Goal: Check status: Check status

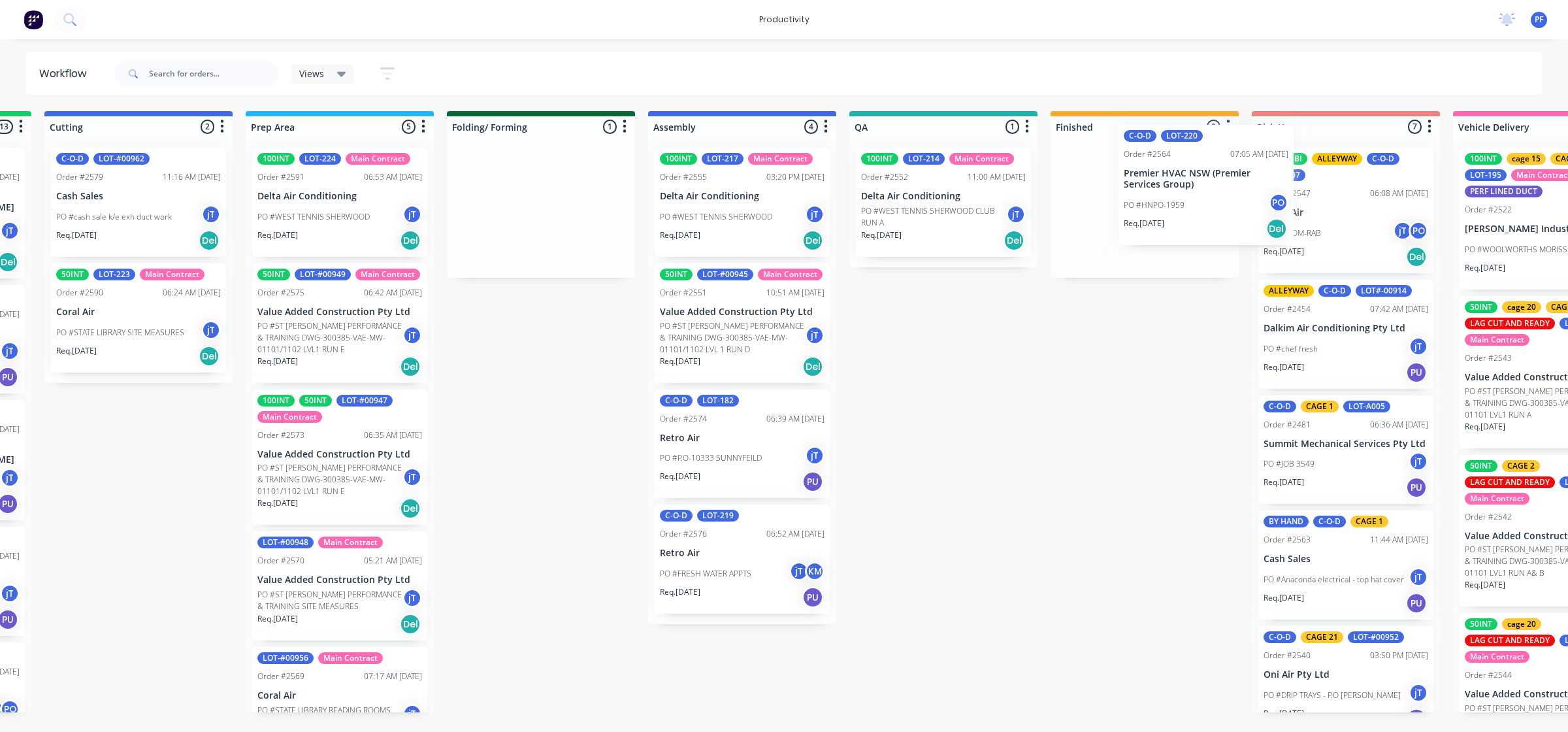
scroll to position [0, 391]
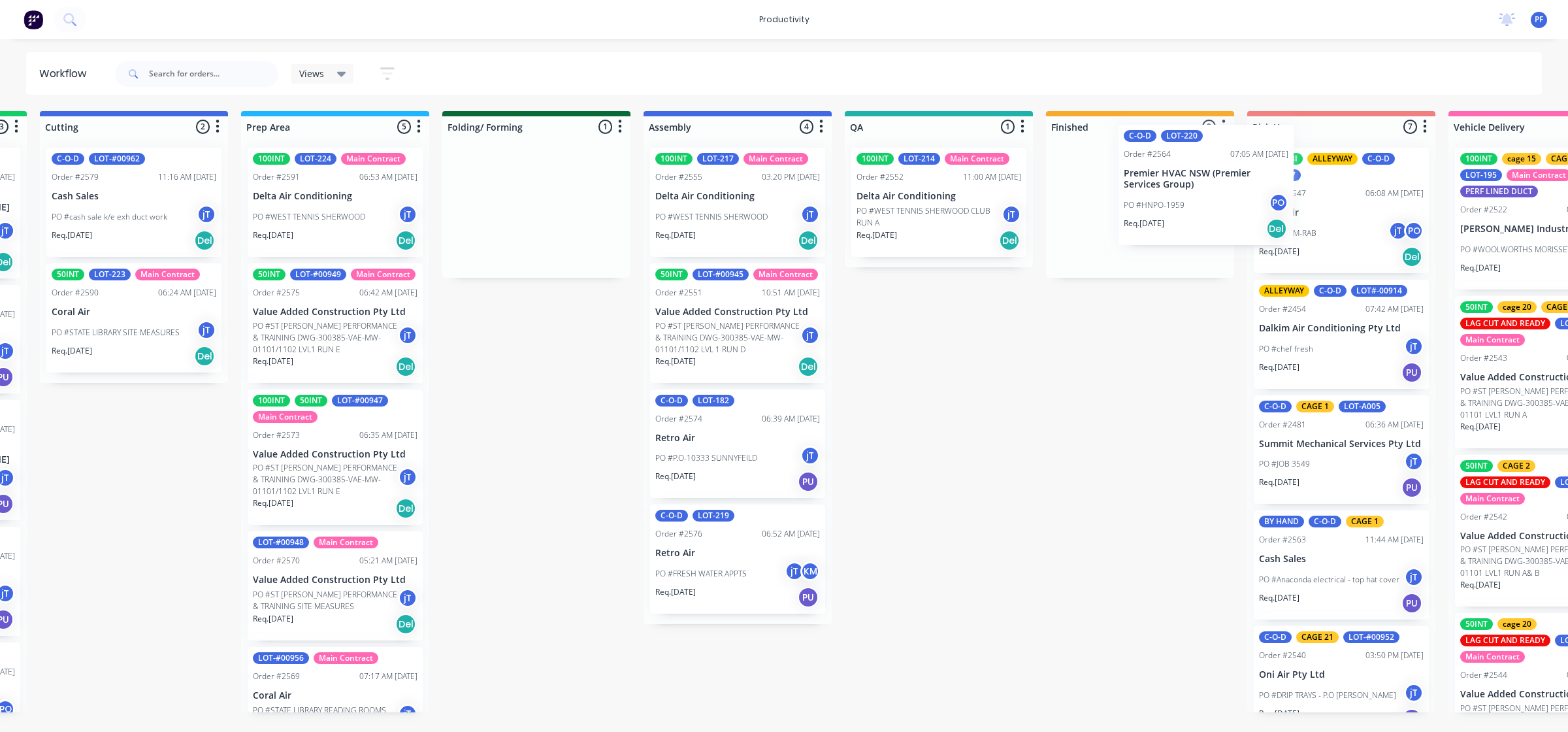
drag, startPoint x: 921, startPoint y: 219, endPoint x: 1163, endPoint y: 193, distance: 243.4
click at [1163, 194] on div "Submitted 42 Main Contract Order #122 09:03 AM 29/07/24 Precision Air Condition…" at bounding box center [879, 412] width 2559 height 601
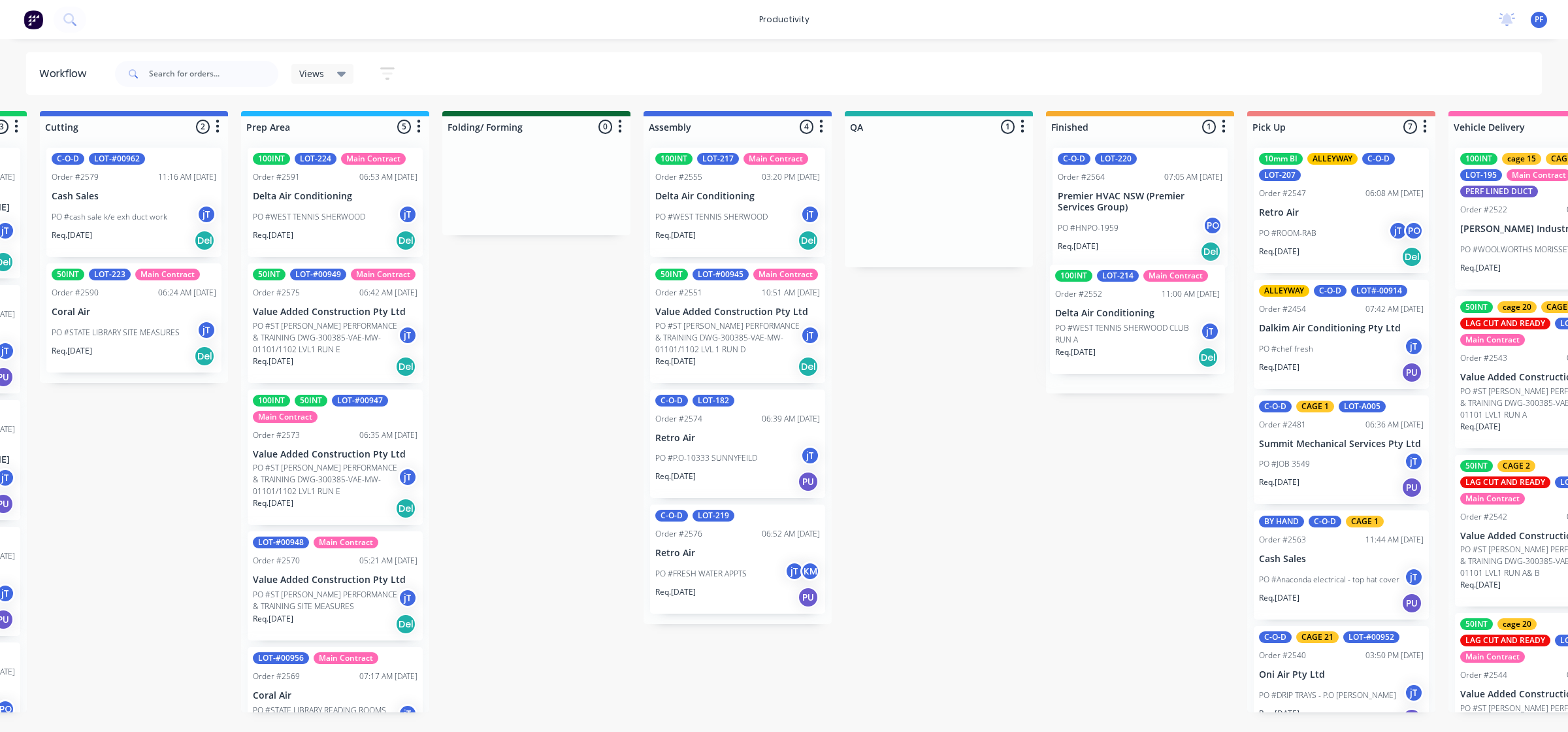
drag, startPoint x: 932, startPoint y: 229, endPoint x: 1144, endPoint y: 345, distance: 241.7
click at [1141, 345] on div "Submitted 42 Main Contract Order #122 09:03 AM 29/07/24 Precision Air Condition…" at bounding box center [879, 412] width 2559 height 601
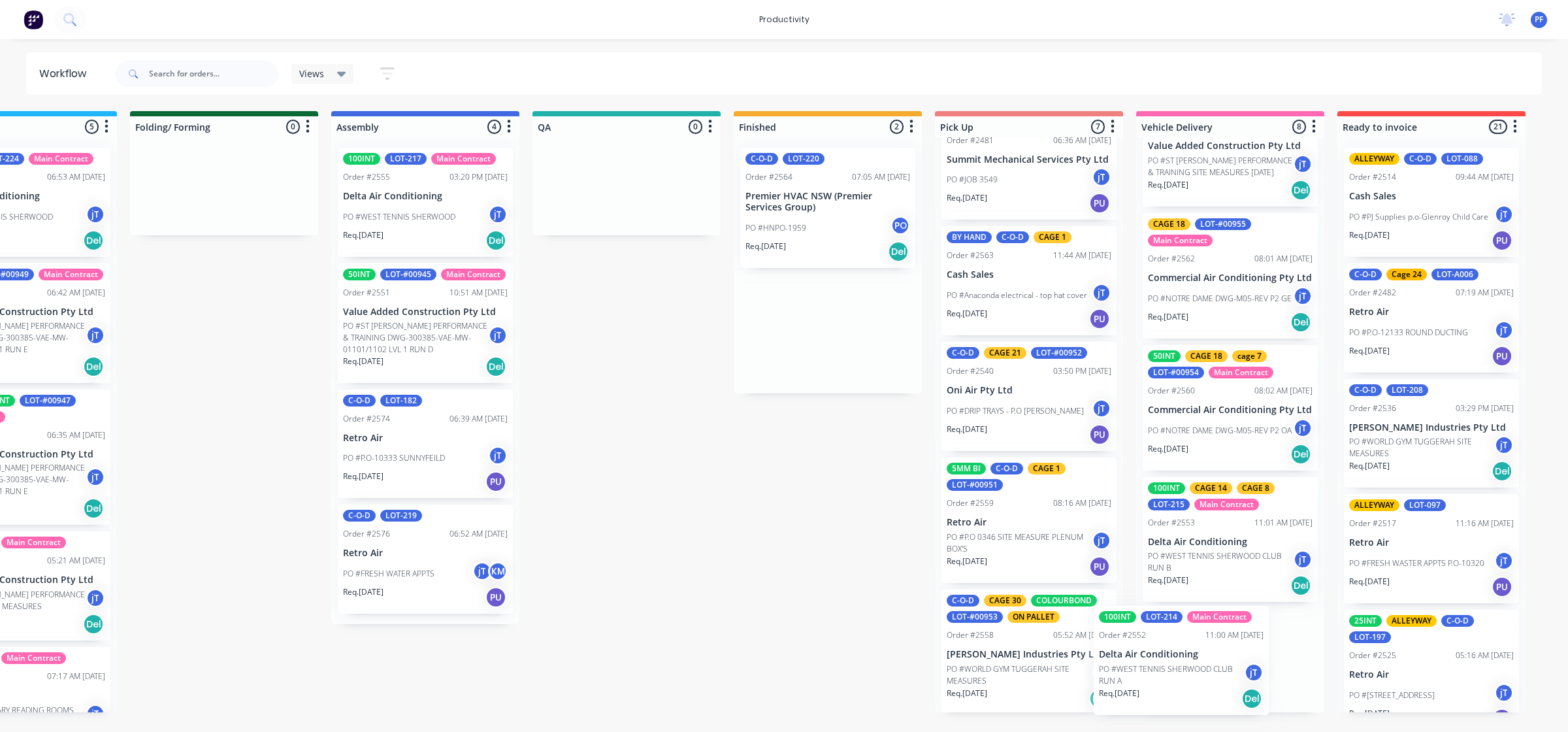
scroll to position [0, 710]
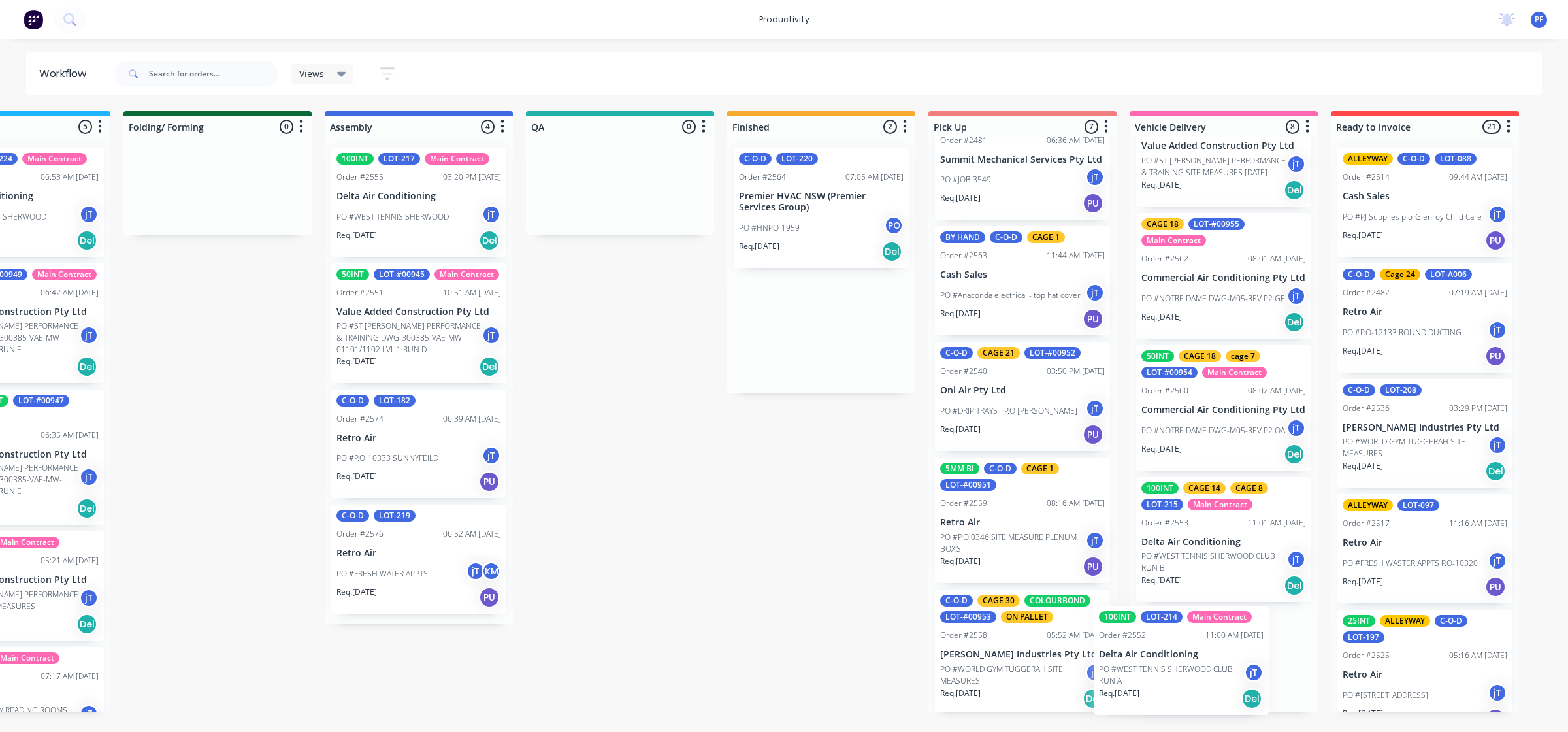
click at [1178, 685] on div "Submitted 42 Main Contract Order #122 09:03 AM 29/07/24 Precision Air Condition…" at bounding box center [560, 412] width 2559 height 601
click at [807, 246] on div "Req. 12/08/25 Del" at bounding box center [821, 252] width 165 height 22
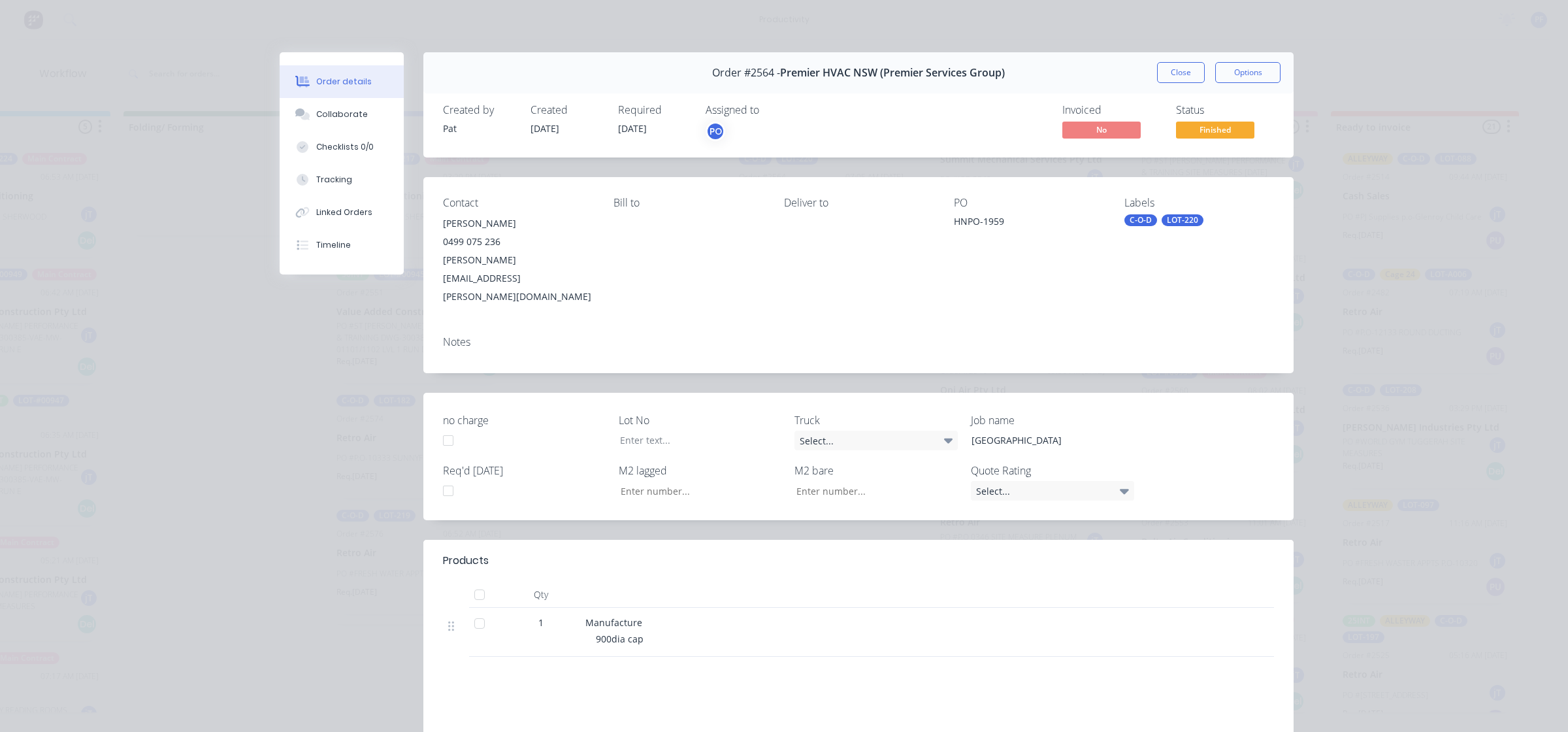
click at [1128, 223] on div "C-O-D" at bounding box center [1141, 220] width 33 height 12
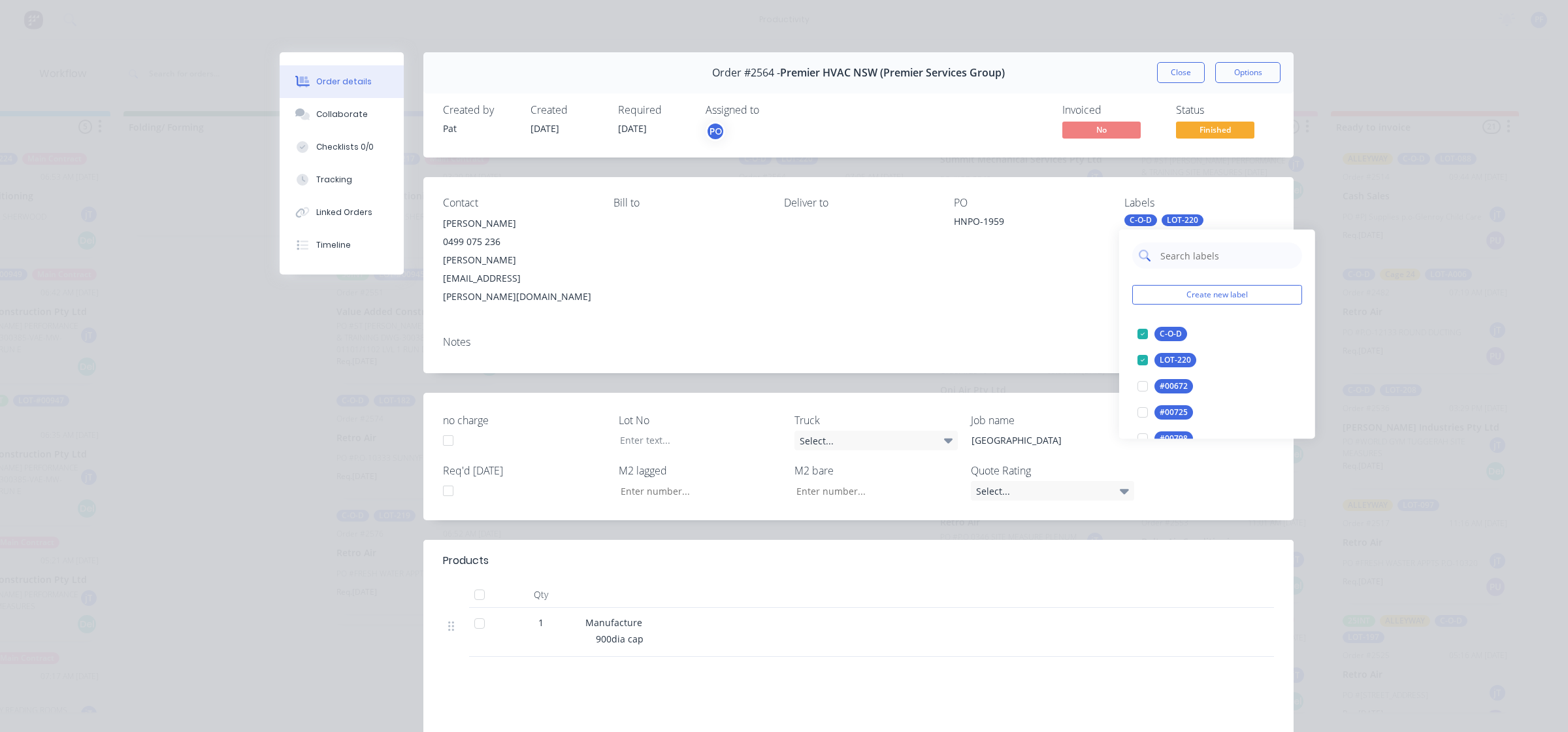
click at [1189, 262] on input "text" at bounding box center [1227, 255] width 137 height 26
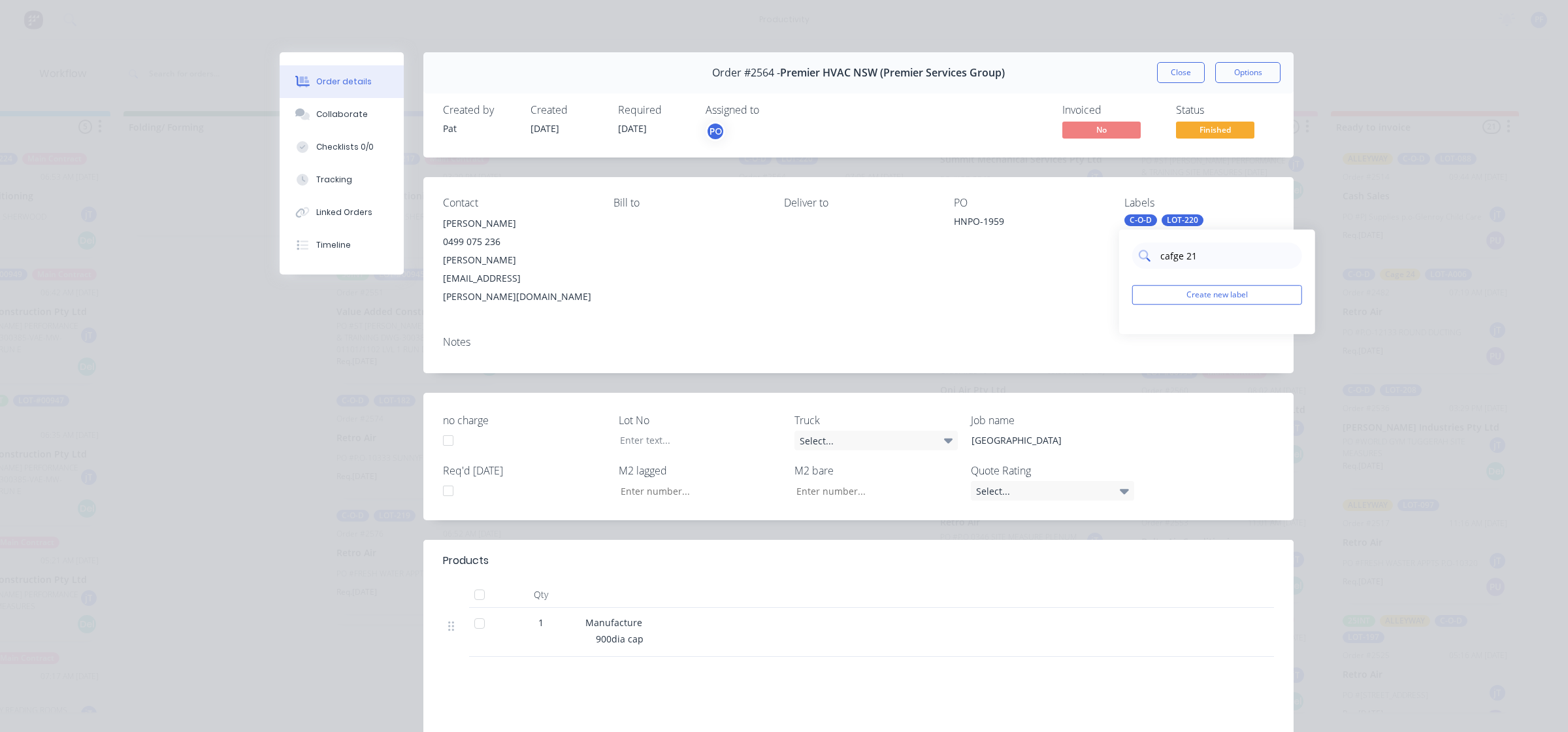
click at [1172, 256] on input "cafge 21" at bounding box center [1227, 255] width 137 height 26
type input "cage 21"
drag, startPoint x: 1141, startPoint y: 334, endPoint x: 1134, endPoint y: 335, distance: 7.1
click at [1140, 335] on div at bounding box center [1143, 333] width 26 height 26
drag, startPoint x: 1055, startPoint y: 323, endPoint x: 1142, endPoint y: 158, distance: 186.5
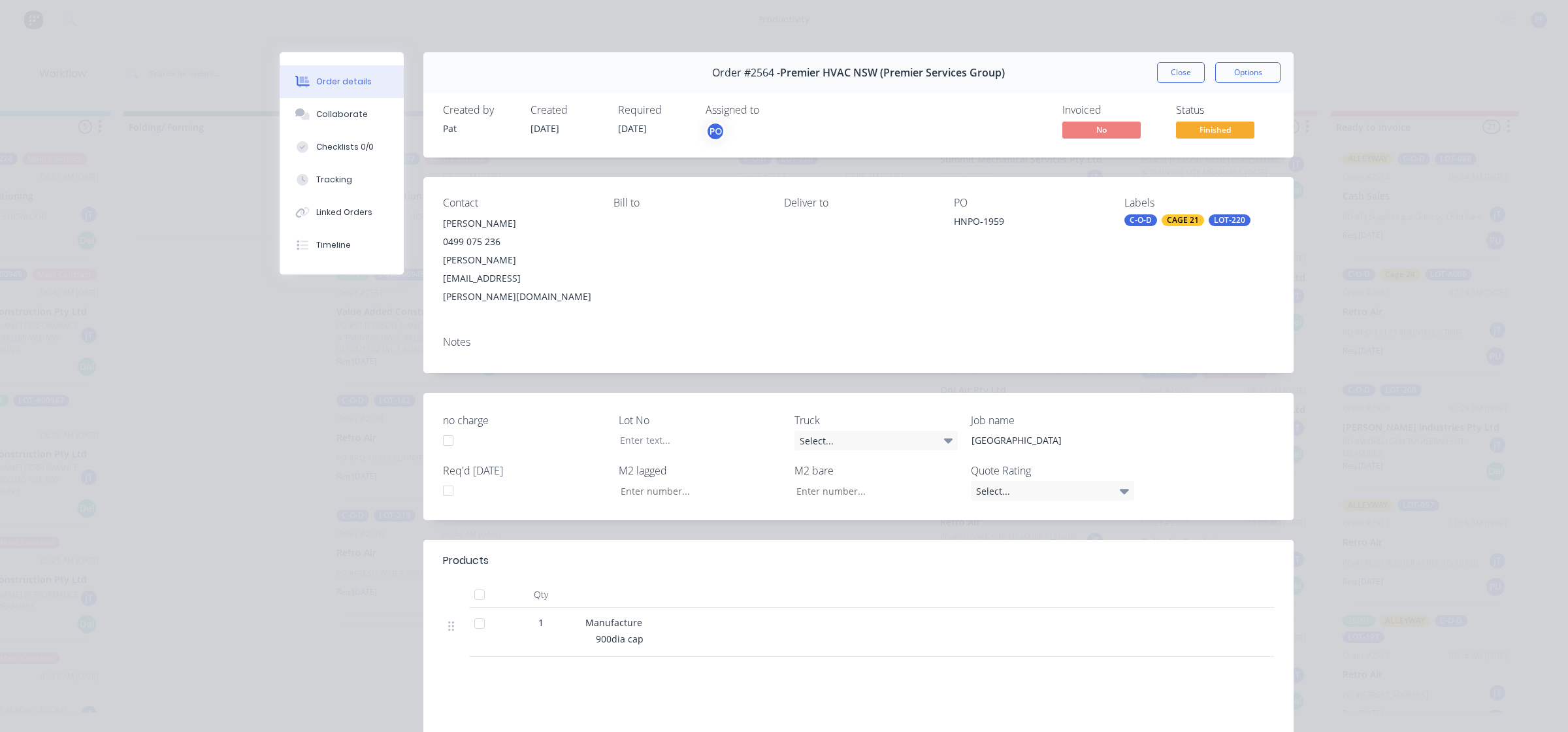
click at [1062, 326] on div "Notes" at bounding box center [858, 350] width 870 height 48
click at [1187, 66] on button "Close" at bounding box center [1181, 72] width 48 height 21
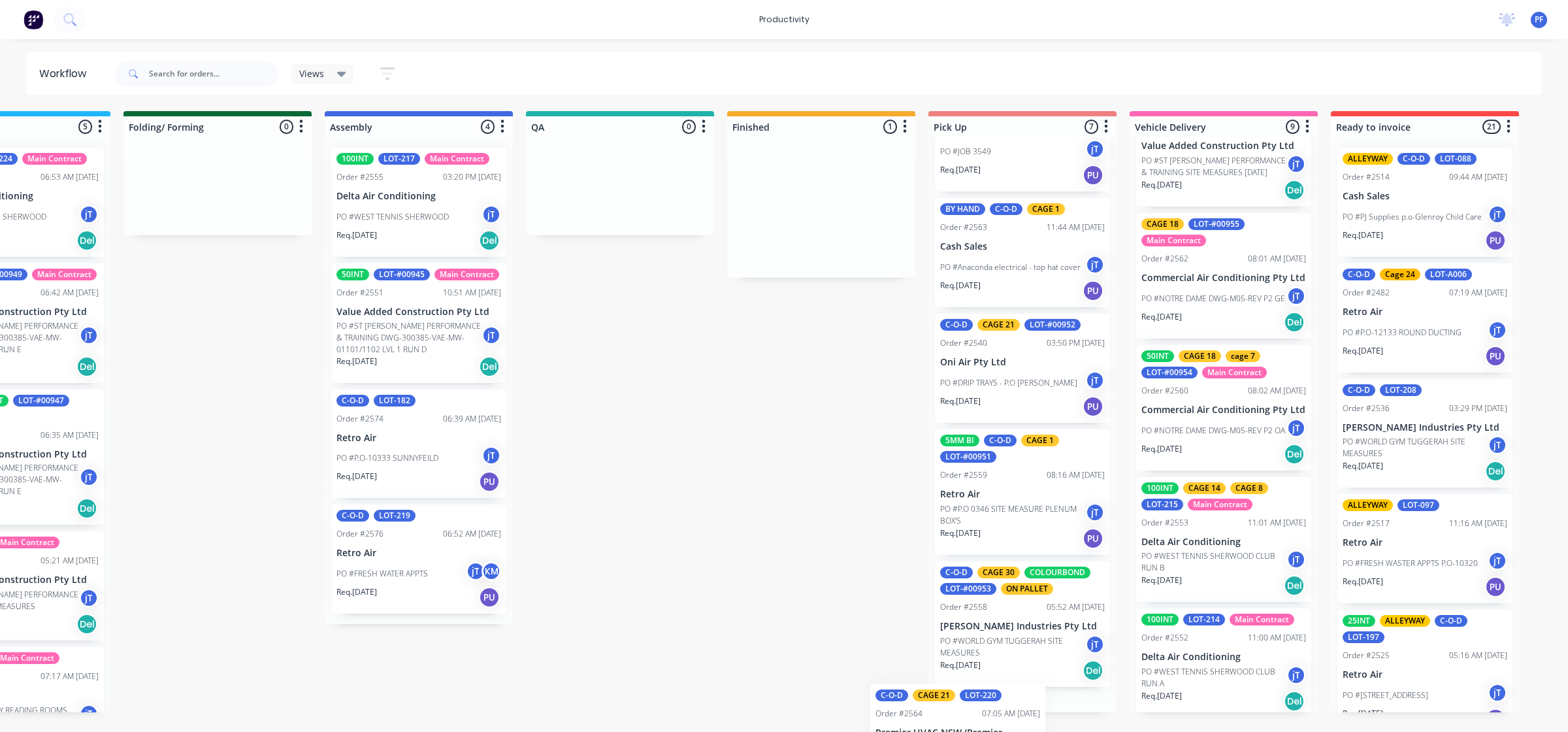
scroll to position [407, 0]
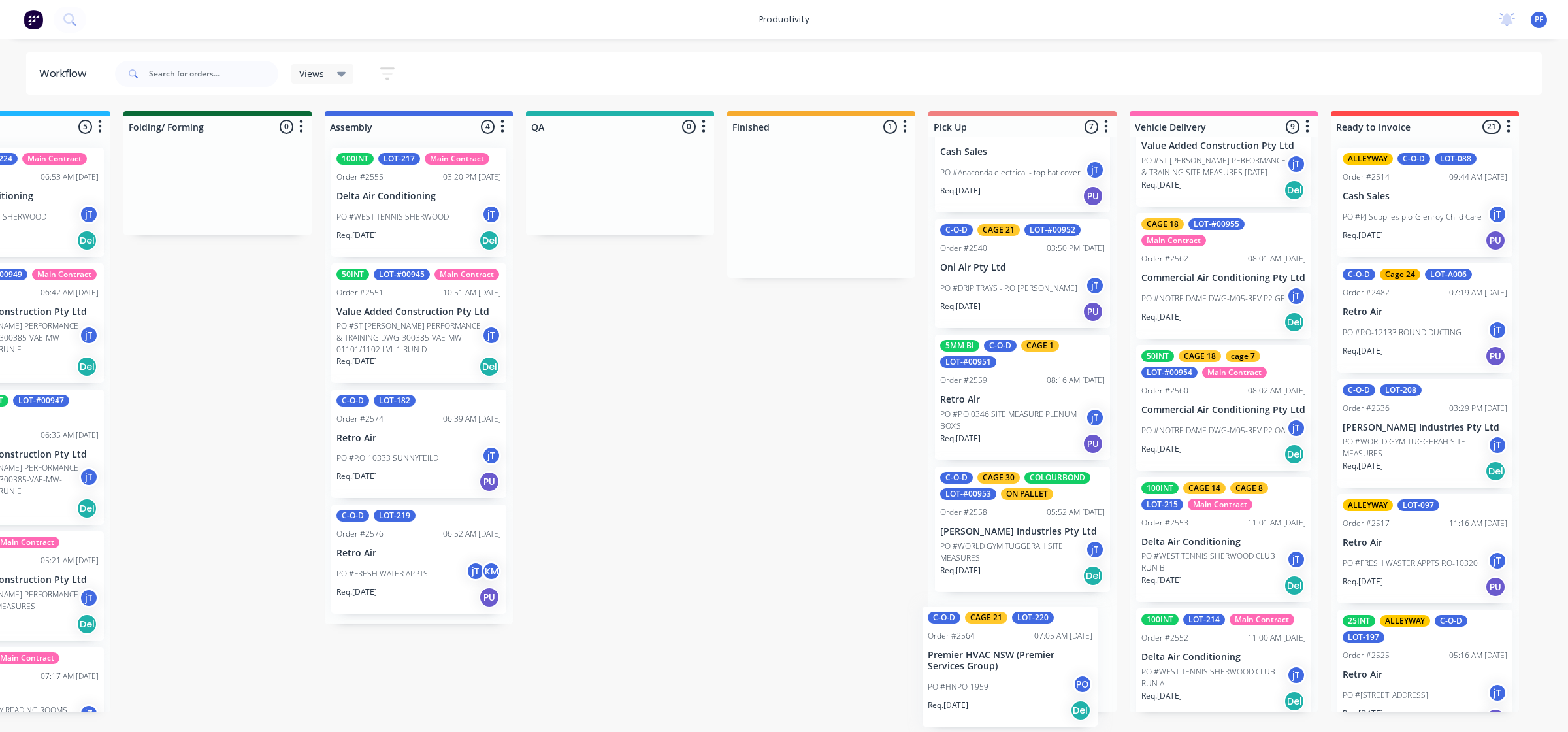
drag, startPoint x: 799, startPoint y: 245, endPoint x: 991, endPoint y: 705, distance: 498.5
click at [991, 705] on div "Submitted 42 Main Contract Order #122 09:03 AM 29/07/24 Precision Air Condition…" at bounding box center [560, 412] width 2559 height 601
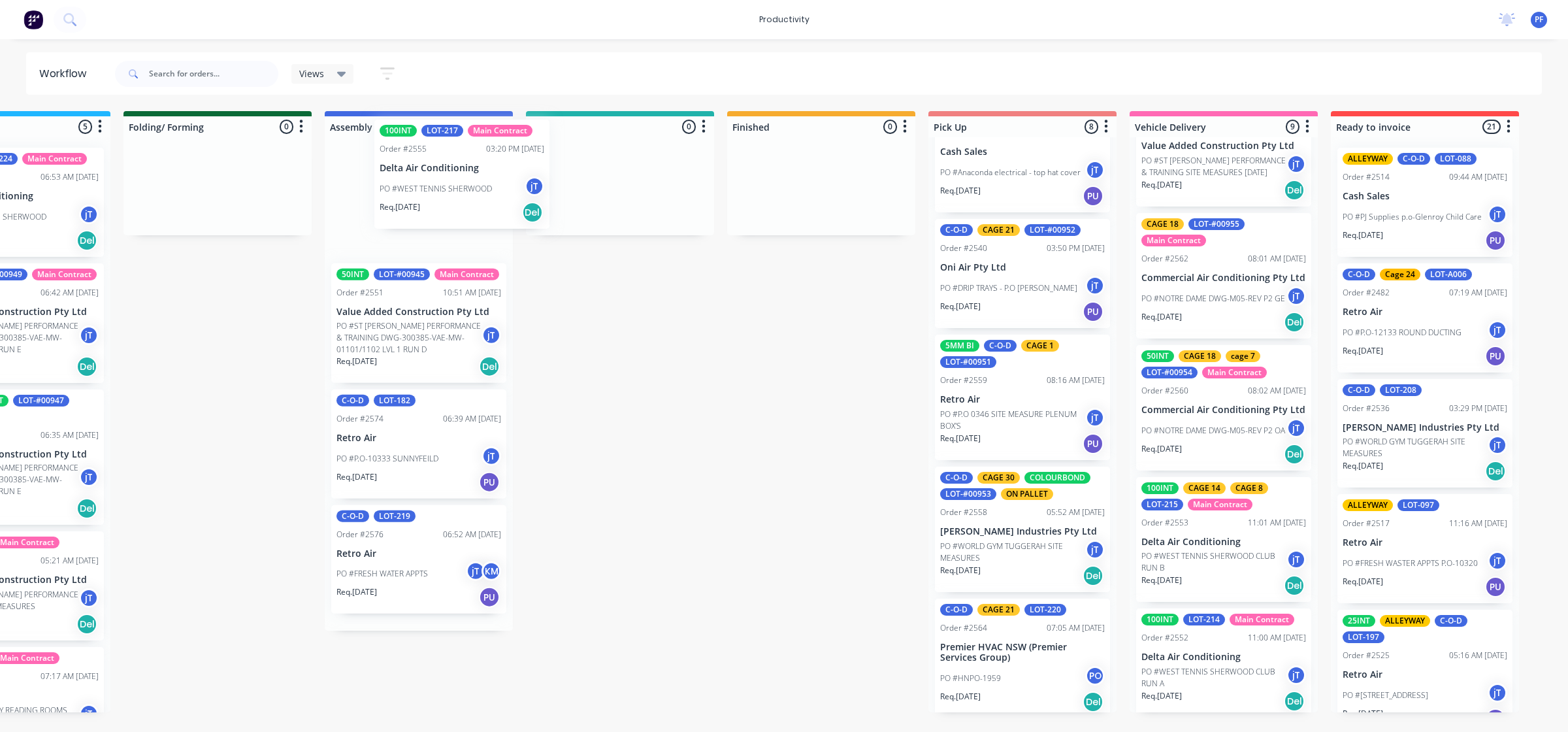
drag, startPoint x: 419, startPoint y: 194, endPoint x: 429, endPoint y: 176, distance: 20.6
click at [461, 171] on div "100INT LOT-217 Main Contract Order #2555 03:20 PM 11/08/25 Delta Air Conditioni…" at bounding box center [418, 384] width 188 height 493
